Goal: Information Seeking & Learning: Understand process/instructions

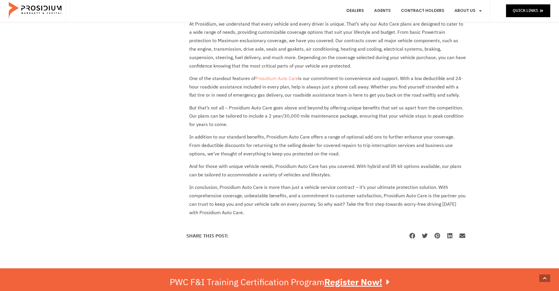
scroll to position [454, 0]
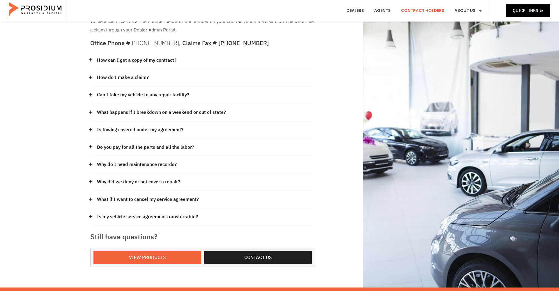
scroll to position [63, 0]
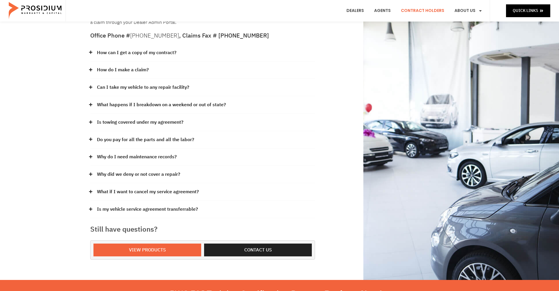
click at [113, 190] on link "What if I want to cancel my service agreement?" at bounding box center [148, 192] width 102 height 8
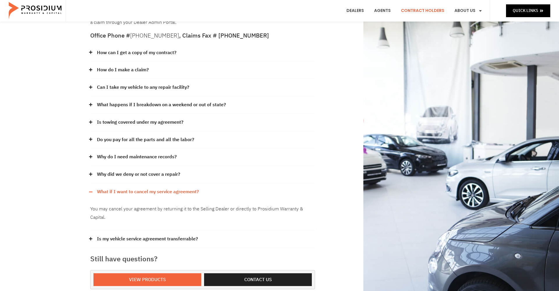
click at [112, 188] on link "What if I want to cancel my service agreement?" at bounding box center [148, 192] width 102 height 8
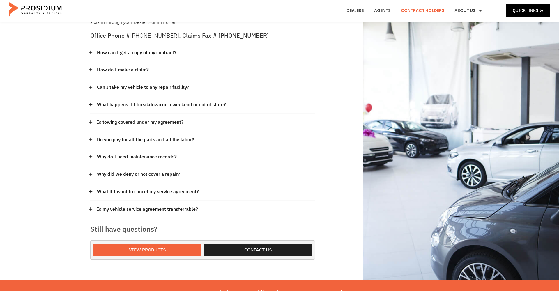
click at [113, 170] on link "Why did we deny or not cover a repair?" at bounding box center [138, 174] width 83 height 8
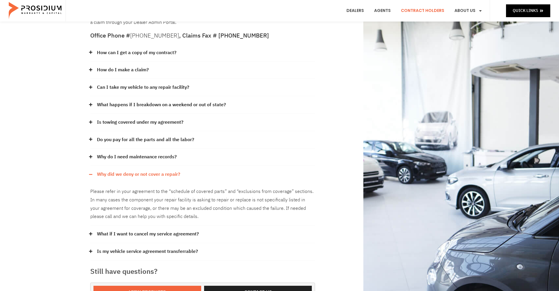
click at [127, 171] on link "Why did we deny or not cover a repair?" at bounding box center [138, 174] width 83 height 8
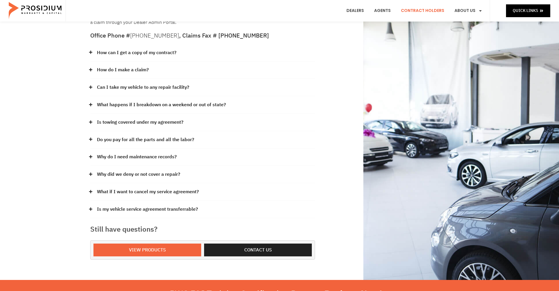
click at [131, 138] on link "Do you pay for all the parts and all the labor?" at bounding box center [145, 140] width 97 height 8
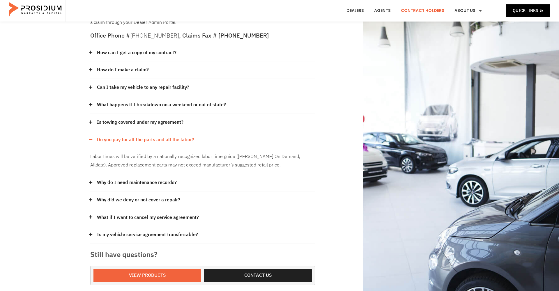
click at [131, 138] on link "Do you pay for all the parts and all the labor?" at bounding box center [145, 140] width 97 height 8
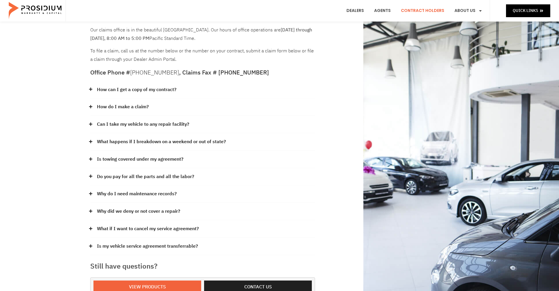
scroll to position [25, 0]
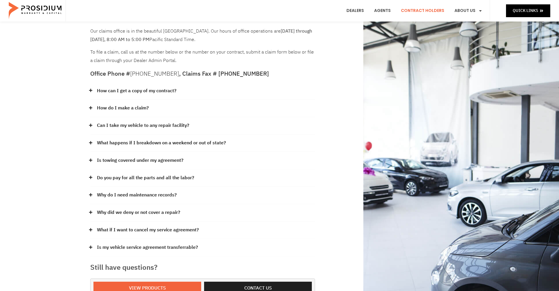
click at [130, 141] on link "What happens if I breakdown on a weekend or out of state?" at bounding box center [161, 143] width 129 height 8
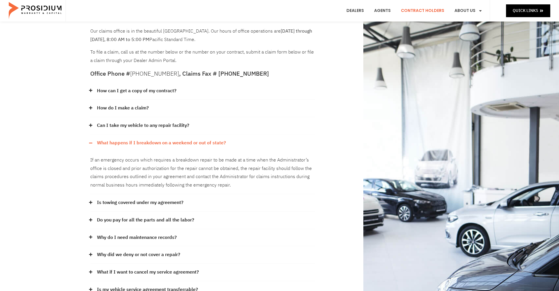
click at [130, 141] on link "What happens if I breakdown on a weekend or out of state?" at bounding box center [161, 143] width 129 height 8
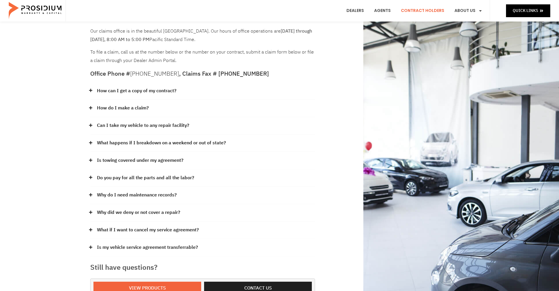
click at [129, 122] on link "Can I take my vehicle to any repair facility?" at bounding box center [143, 125] width 92 height 8
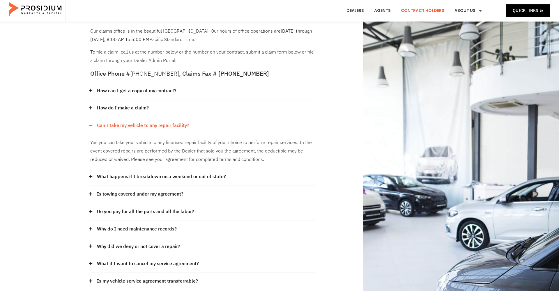
click at [149, 123] on link "Can I take my vehicle to any repair facility?" at bounding box center [143, 125] width 92 height 8
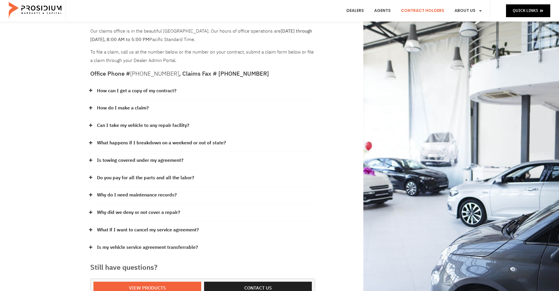
click at [135, 107] on link "How do I make a claim?" at bounding box center [123, 108] width 52 height 8
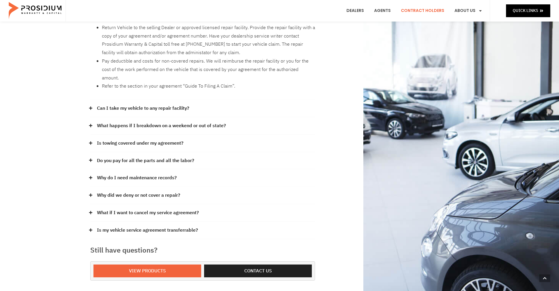
scroll to position [156, 0]
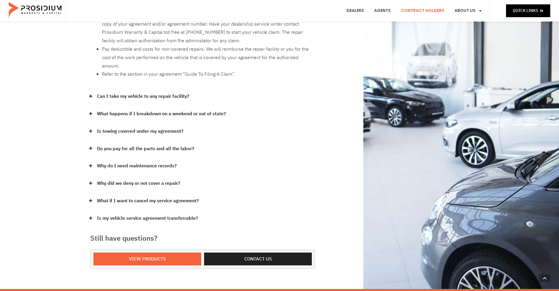
click at [171, 214] on link "Is my vehicle service agreement transferrable?" at bounding box center [147, 218] width 101 height 8
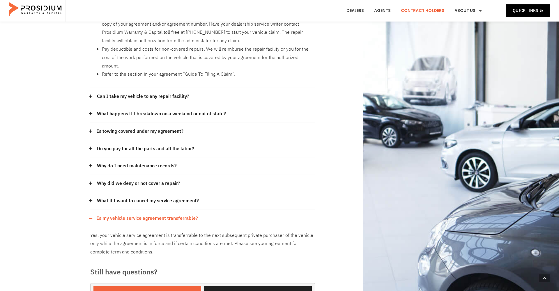
scroll to position [157, 0]
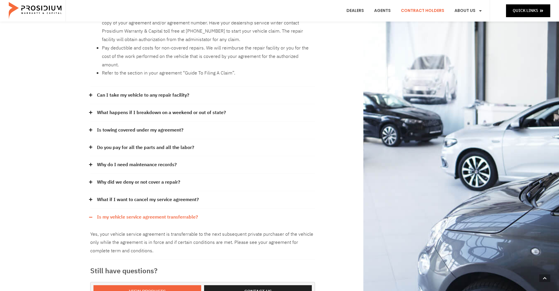
click at [173, 213] on link "Is my vehicle service agreement transferrable?" at bounding box center [147, 217] width 101 height 8
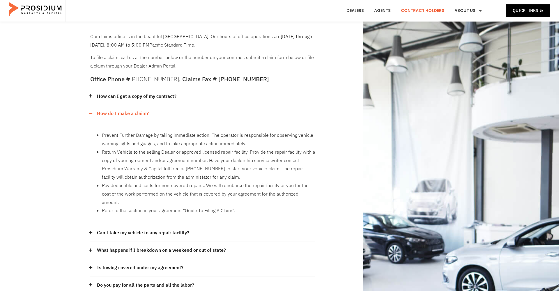
scroll to position [0, 0]
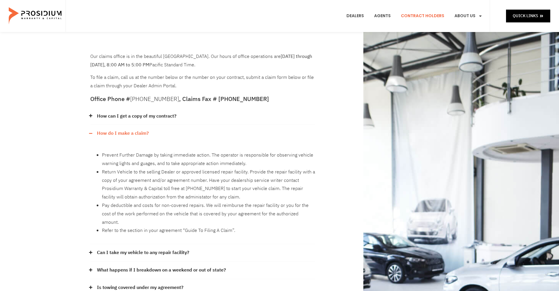
click at [236, 183] on li "Return Vehicle to the selling Dealer or approved licensed repair facility. Prov…" at bounding box center [208, 184] width 213 height 33
